Goal: Register for event/course

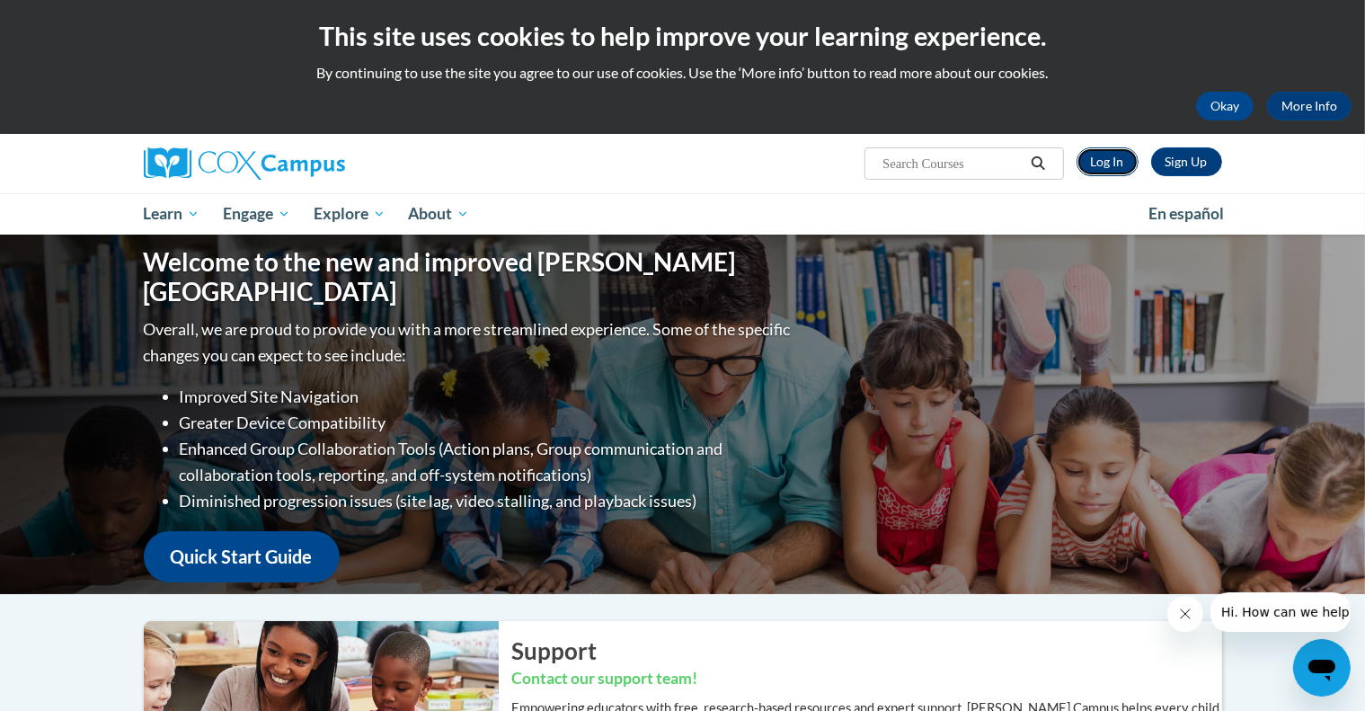
click at [1084, 150] on link "Log In" at bounding box center [1108, 161] width 62 height 29
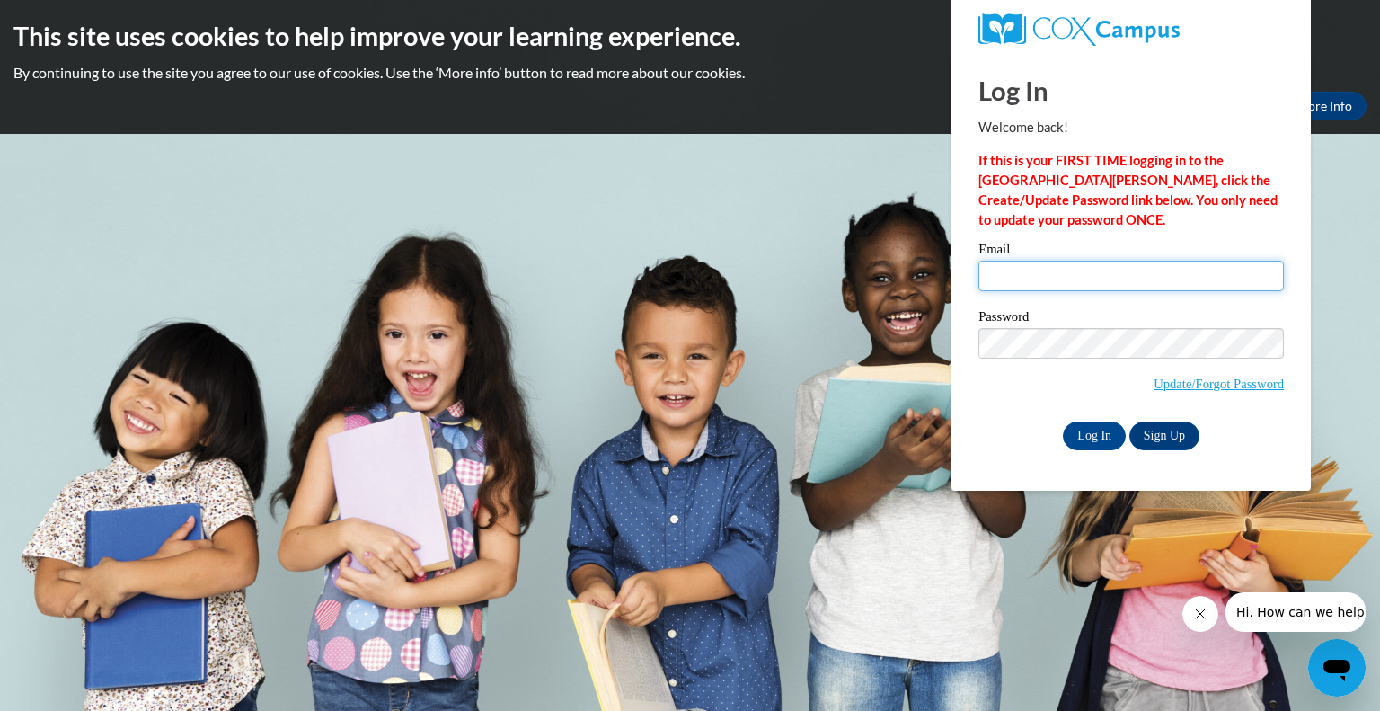
click at [1016, 272] on input "Email" at bounding box center [1132, 276] width 306 height 31
type input "[EMAIL_ADDRESS][PERSON_NAME][DOMAIN_NAME]"
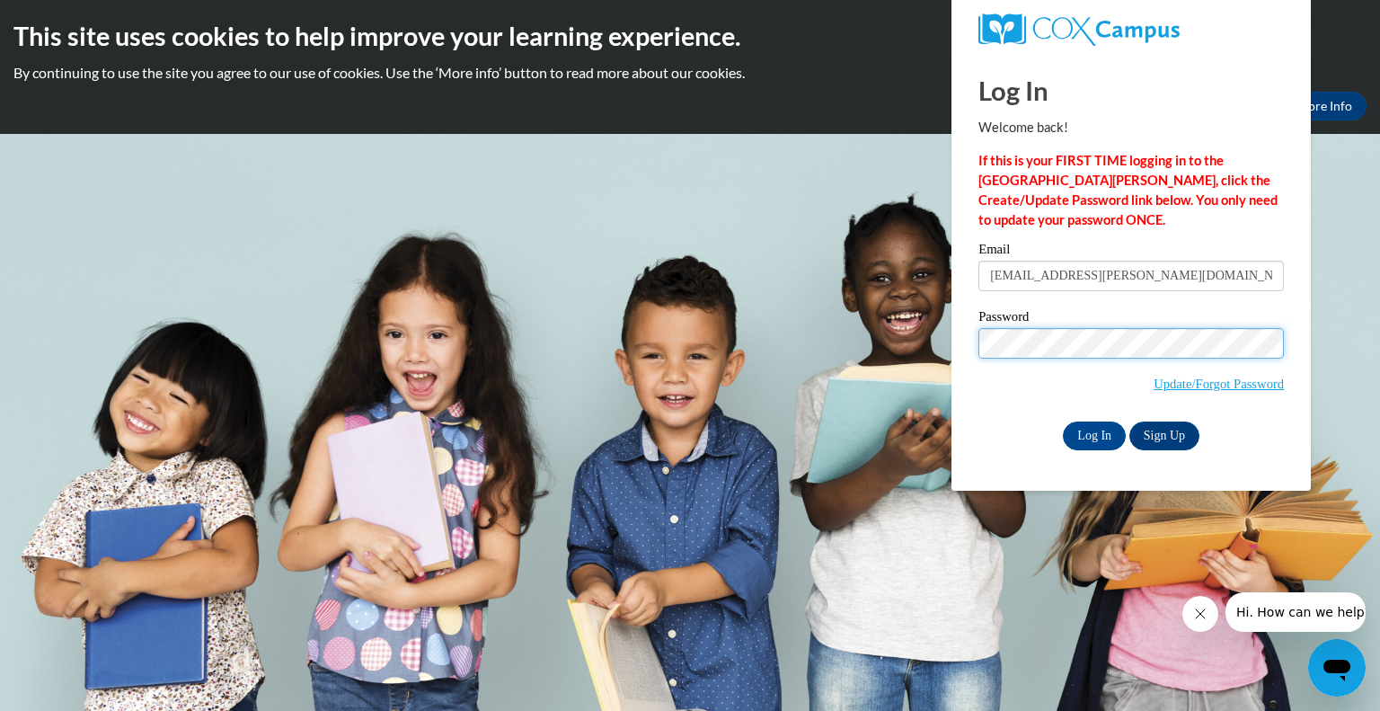
click at [1063, 421] on input "Log In" at bounding box center [1094, 435] width 63 height 29
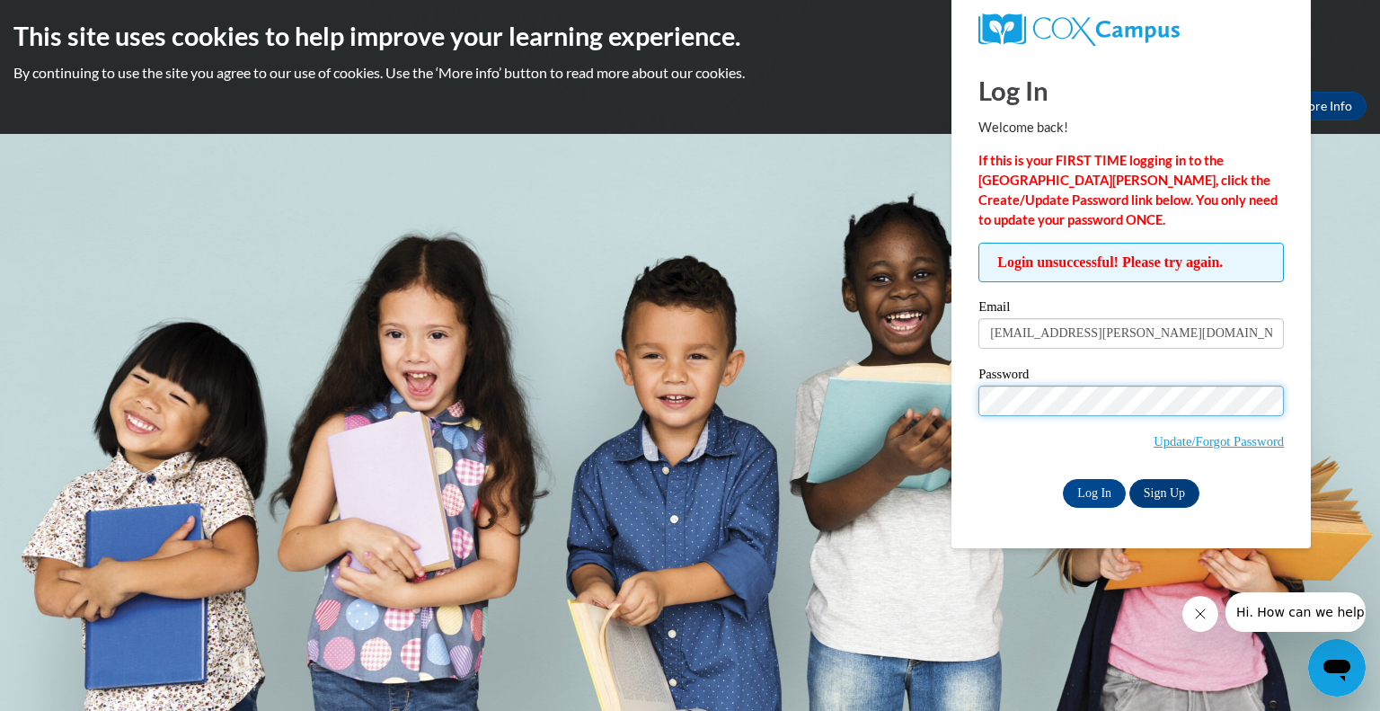
click at [1063, 479] on input "Log In" at bounding box center [1094, 493] width 63 height 29
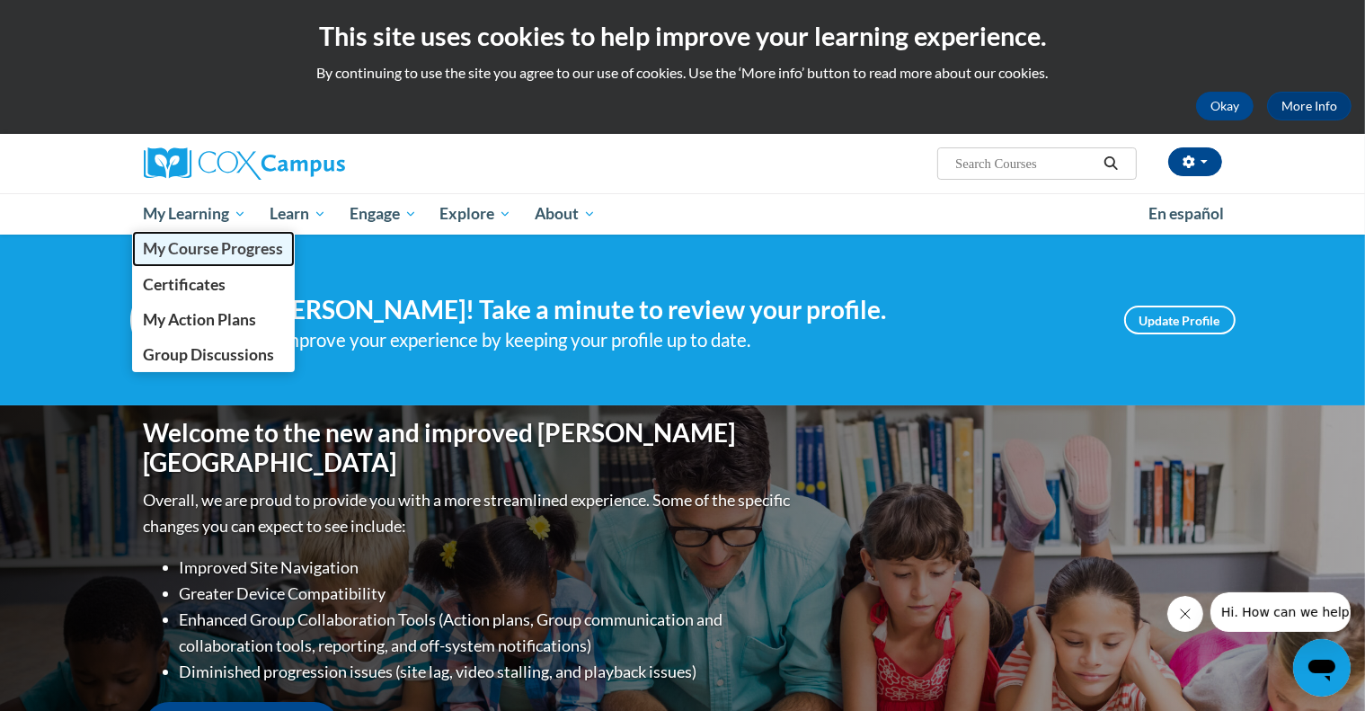
click at [213, 247] on span "My Course Progress" at bounding box center [213, 248] width 140 height 19
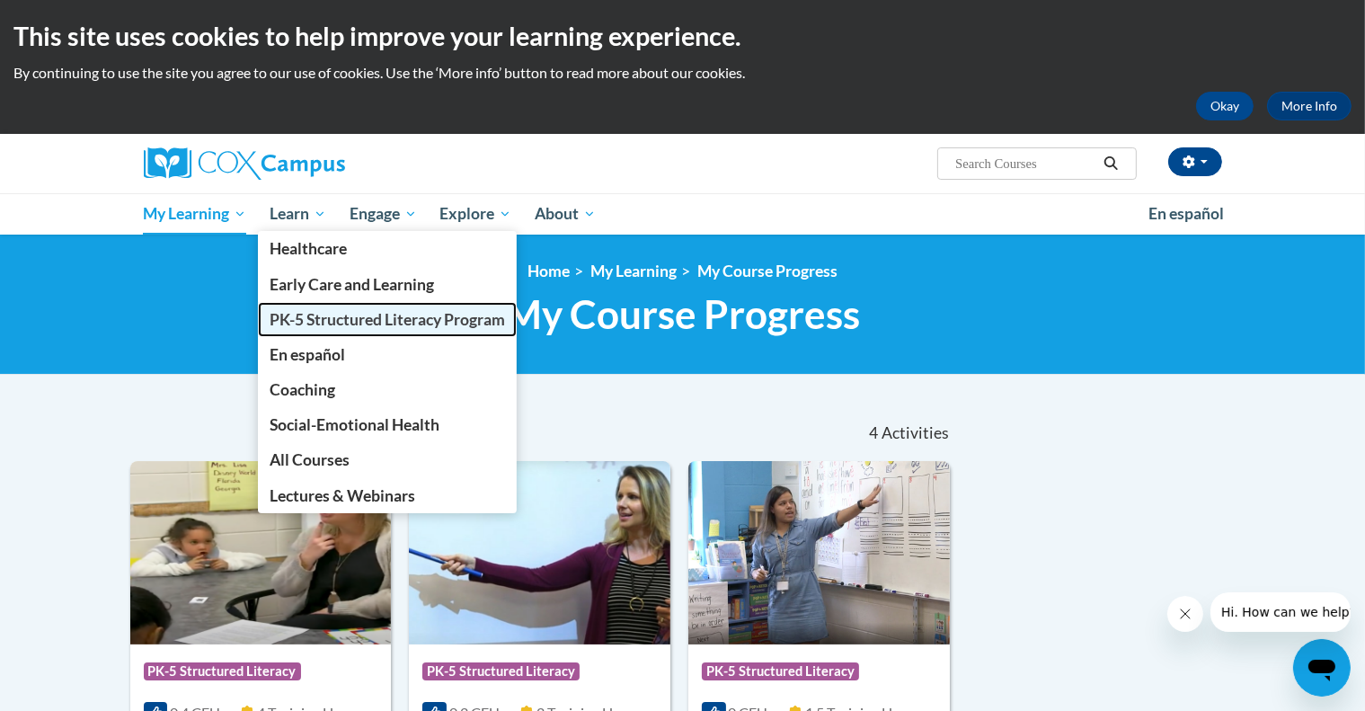
click at [323, 330] on link "PK-5 Structured Literacy Program" at bounding box center [387, 319] width 259 height 35
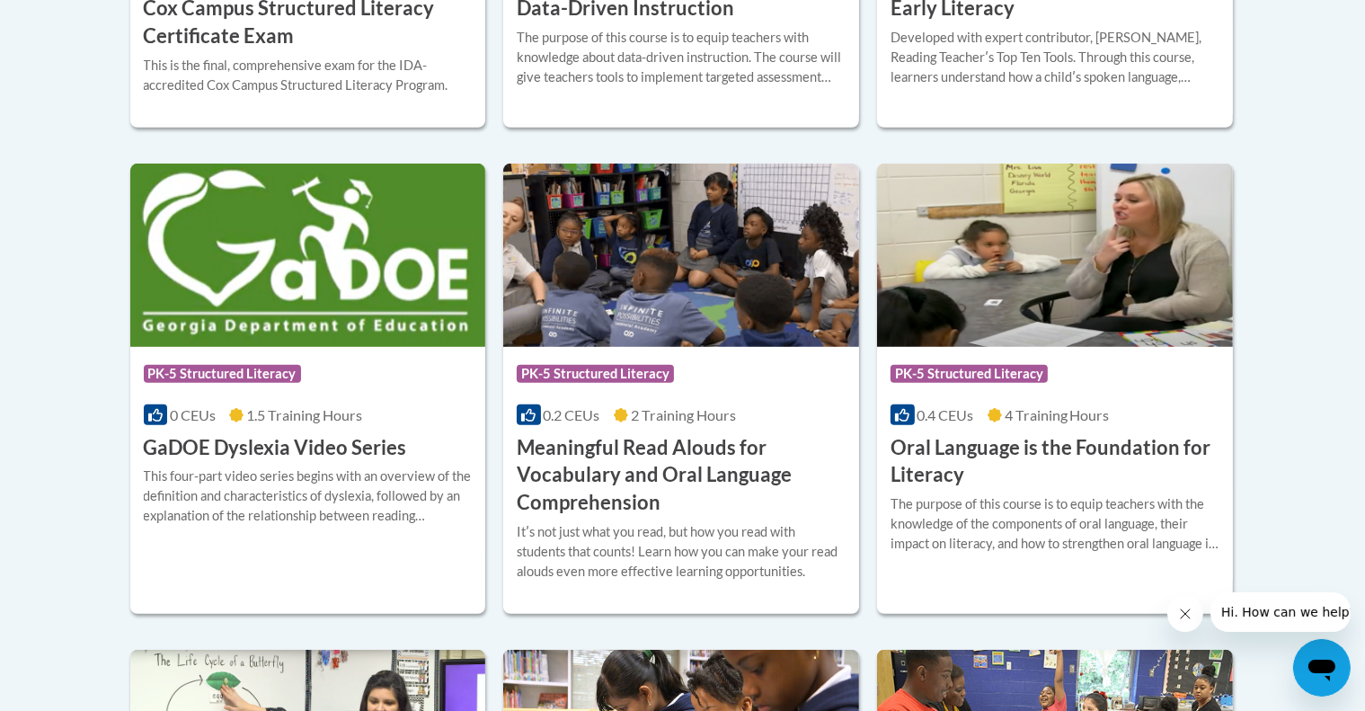
scroll to position [1096, 0]
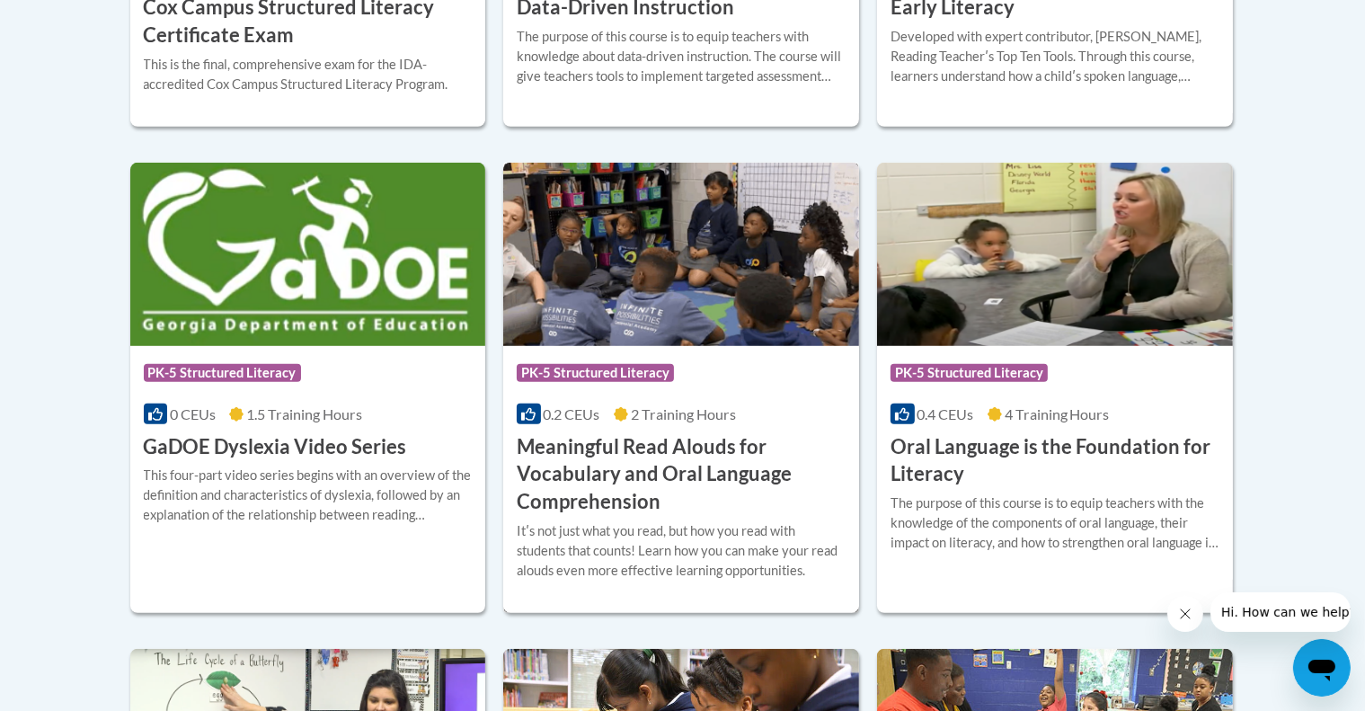
click at [649, 472] on h3 "Meaningful Read Alouds for Vocabulary and Oral Language Comprehension" at bounding box center [681, 474] width 329 height 83
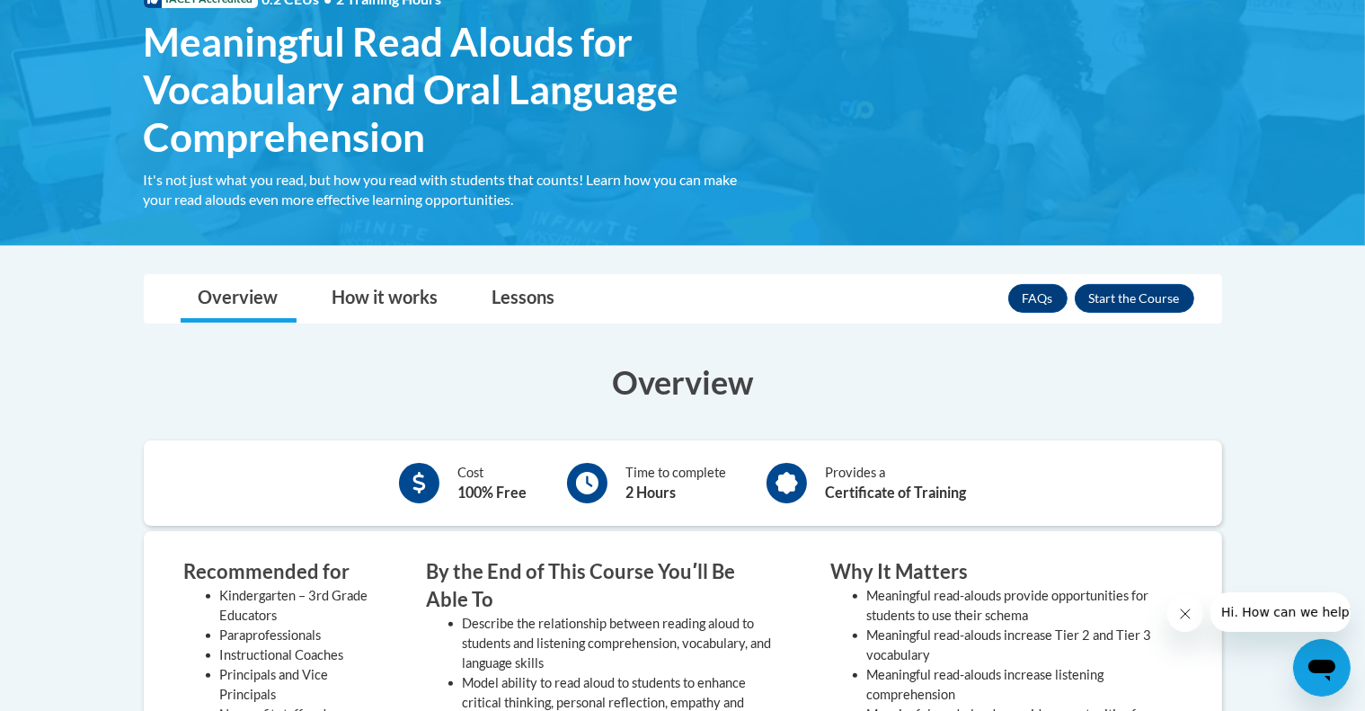
scroll to position [300, 0]
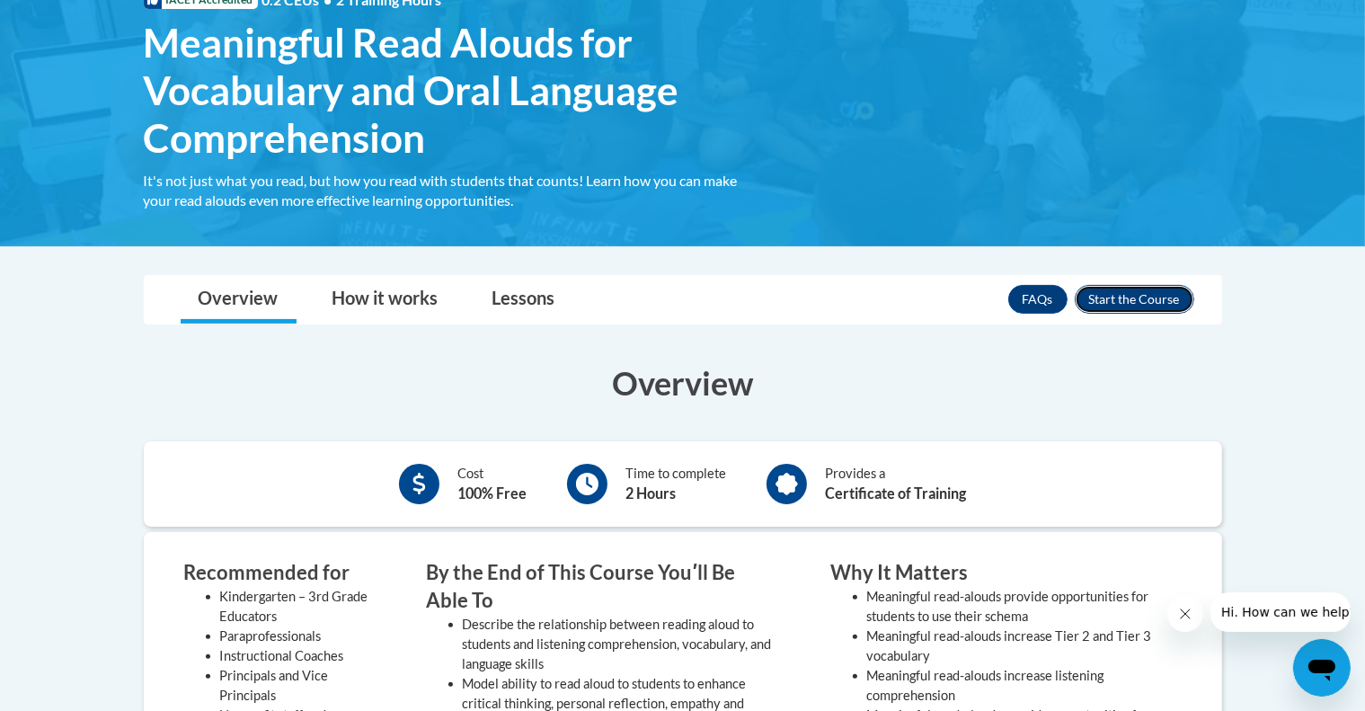
click at [1133, 286] on button "Enroll" at bounding box center [1135, 299] width 120 height 29
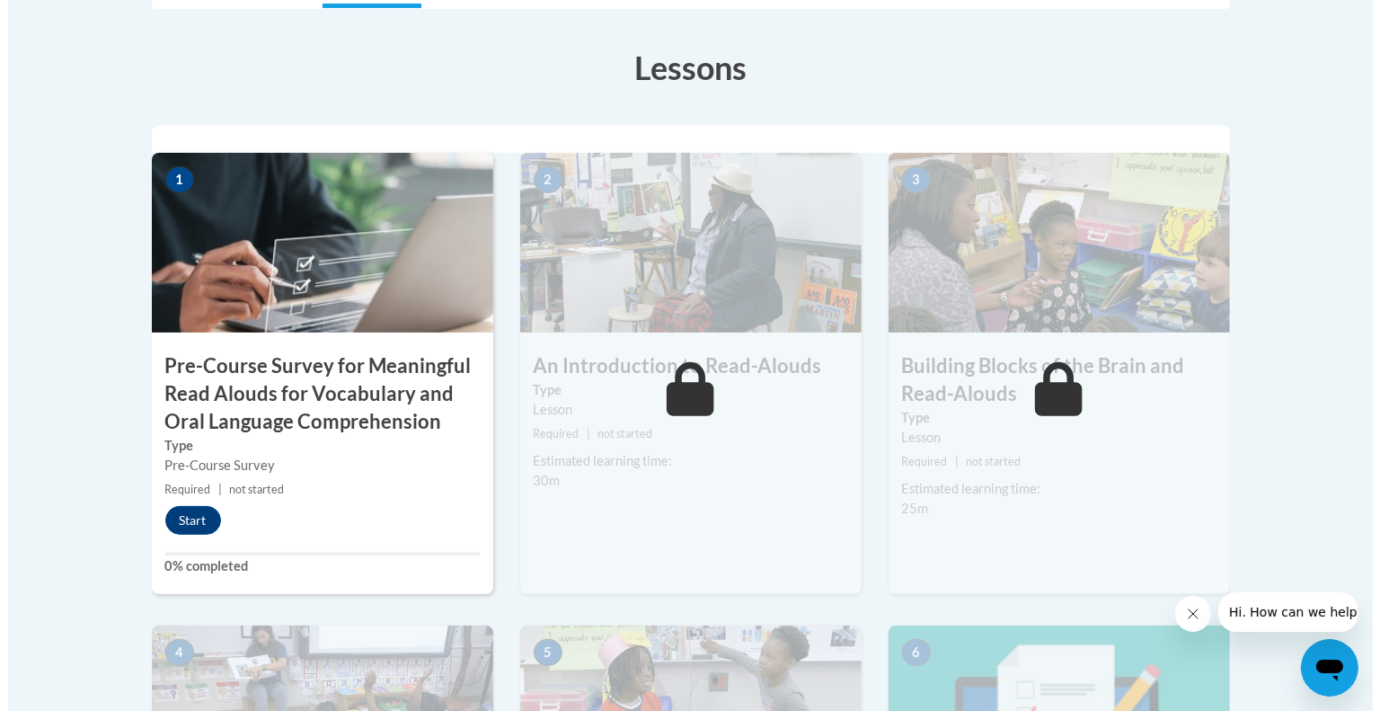
scroll to position [536, 0]
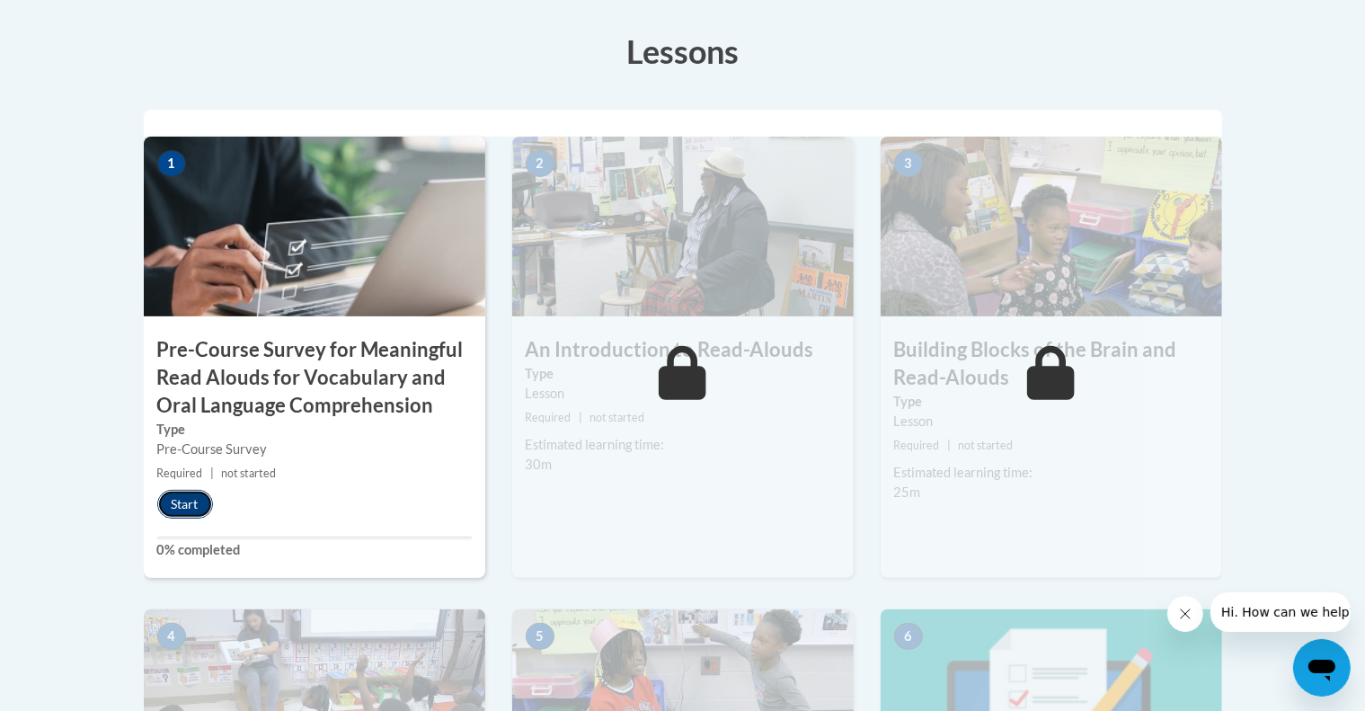
click at [169, 493] on button "Start" at bounding box center [185, 504] width 56 height 29
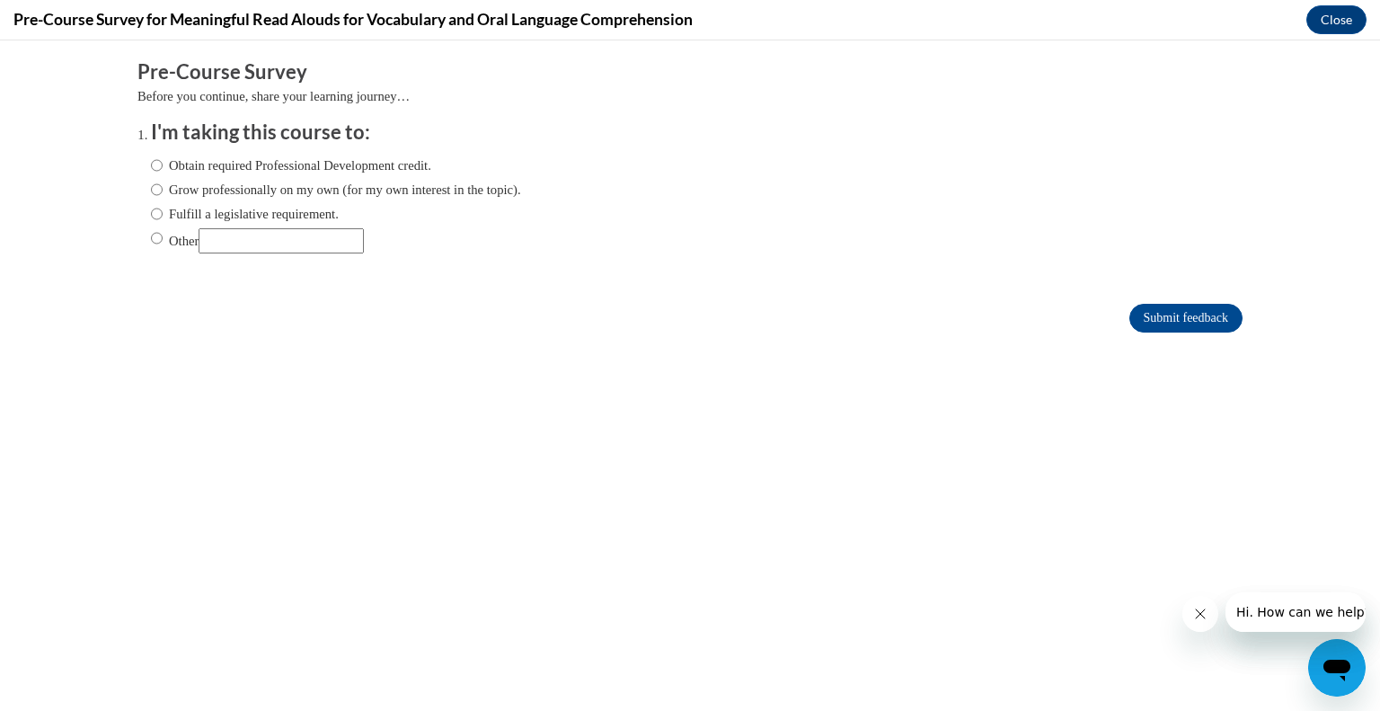
scroll to position [0, 0]
click at [191, 169] on label "Obtain required Professional Development credit." at bounding box center [291, 165] width 280 height 20
click at [163, 169] on input "Obtain required Professional Development credit." at bounding box center [157, 165] width 12 height 20
radio input "true"
click at [151, 236] on input "Other" at bounding box center [157, 238] width 12 height 20
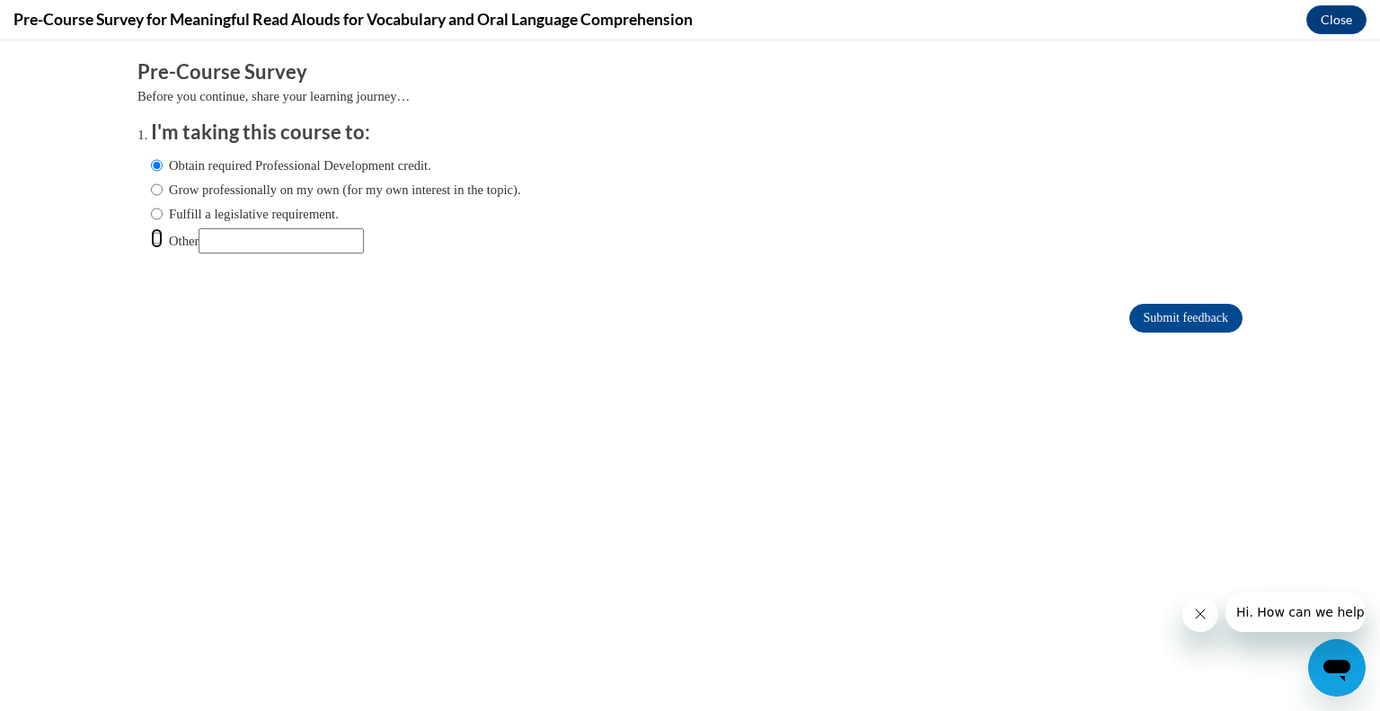
radio input "true"
click at [1212, 305] on input "Submit feedback" at bounding box center [1186, 318] width 113 height 29
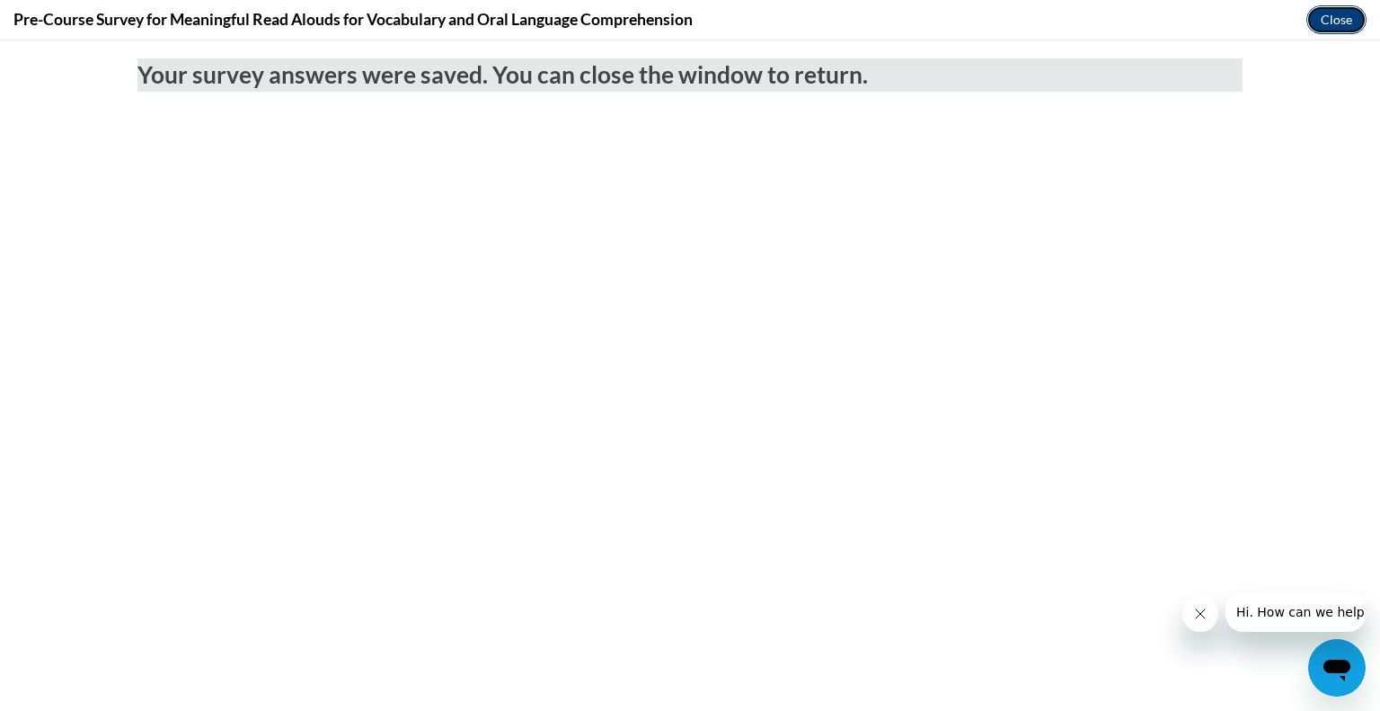
click at [1351, 20] on button "Close" at bounding box center [1337, 19] width 60 height 29
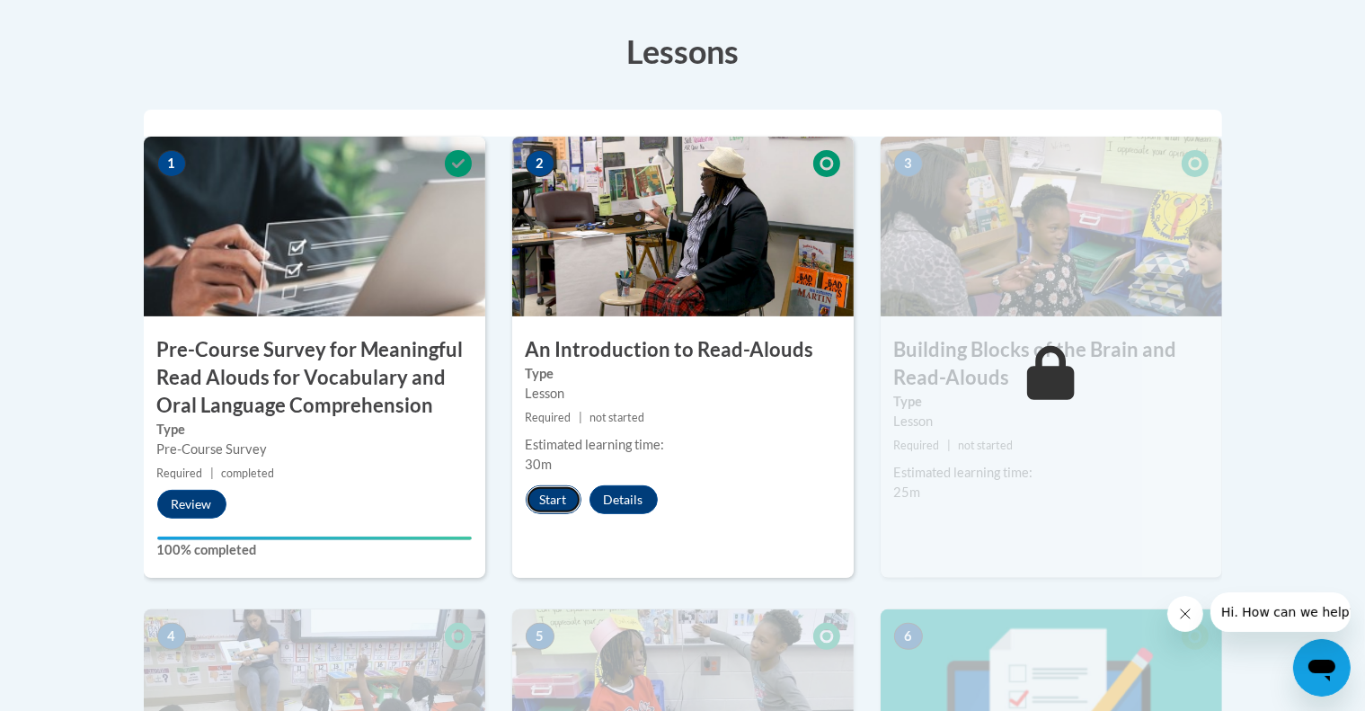
click at [555, 491] on button "Start" at bounding box center [554, 499] width 56 height 29
